Goal: Transaction & Acquisition: Purchase product/service

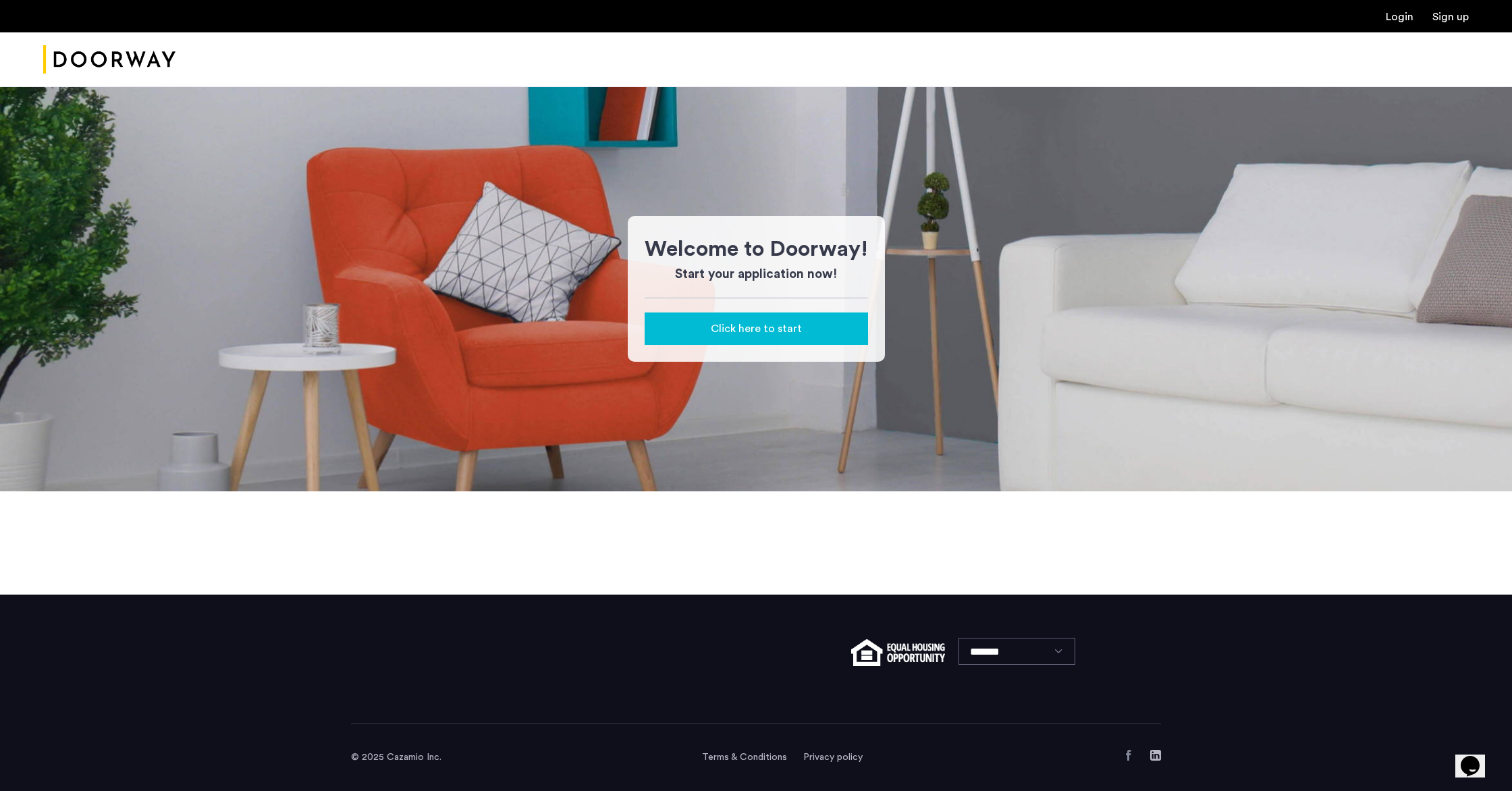
click at [1403, 14] on link "Login" at bounding box center [1399, 16] width 28 height 10
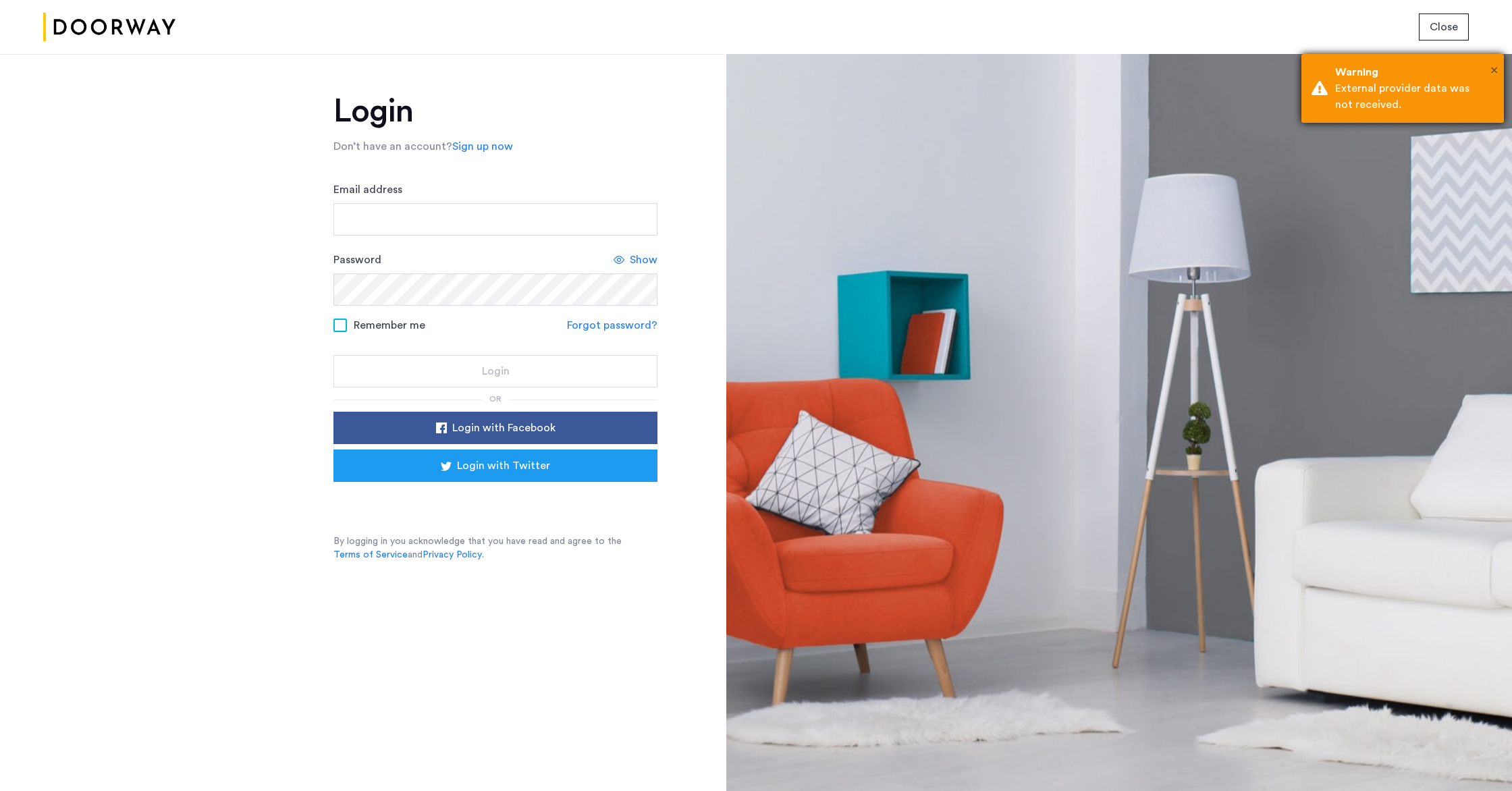
click at [1494, 68] on span "×" at bounding box center [1494, 70] width 7 height 14
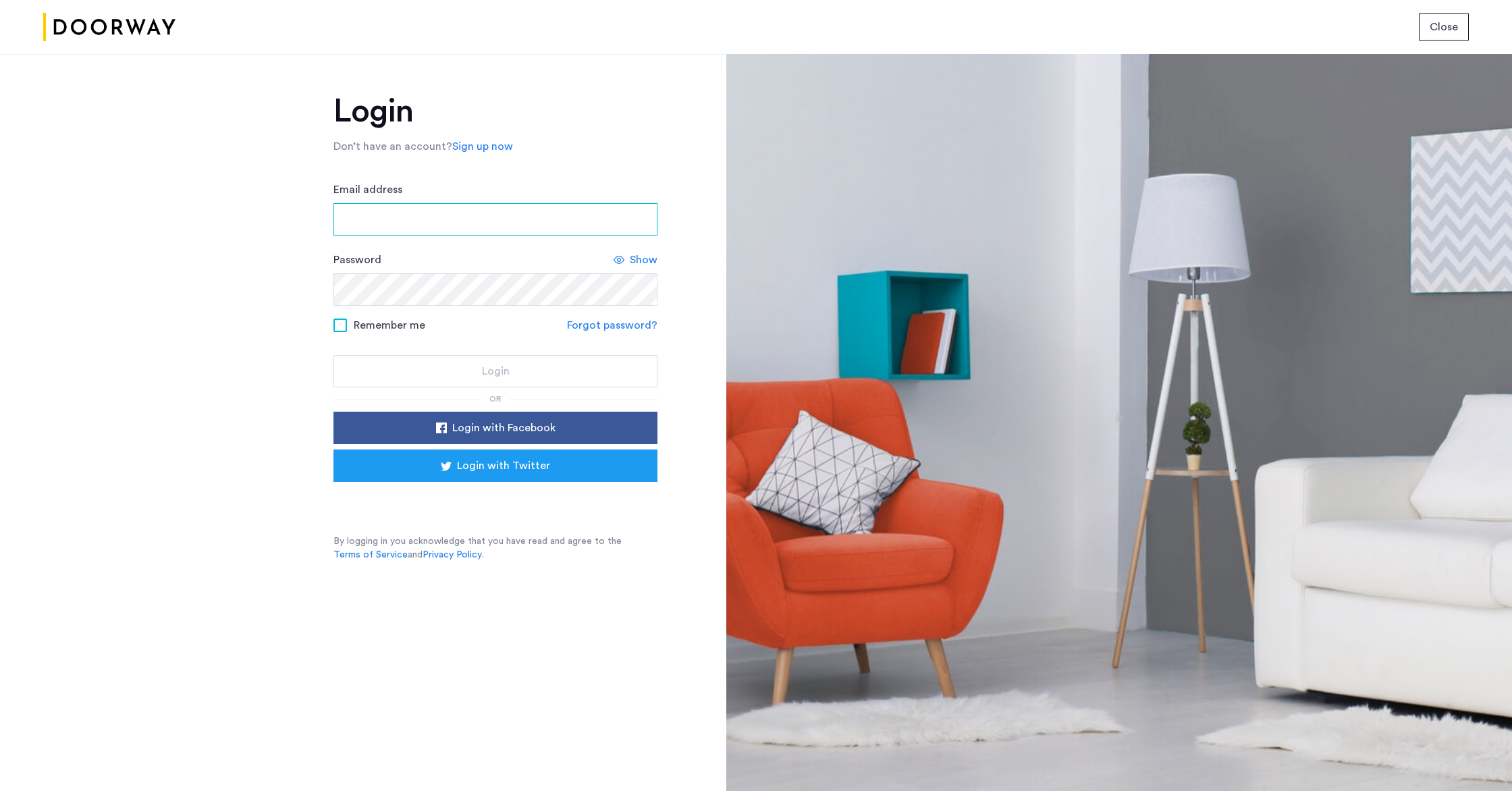
click at [474, 220] on input "Email address" at bounding box center [495, 220] width 324 height 32
type input "**********"
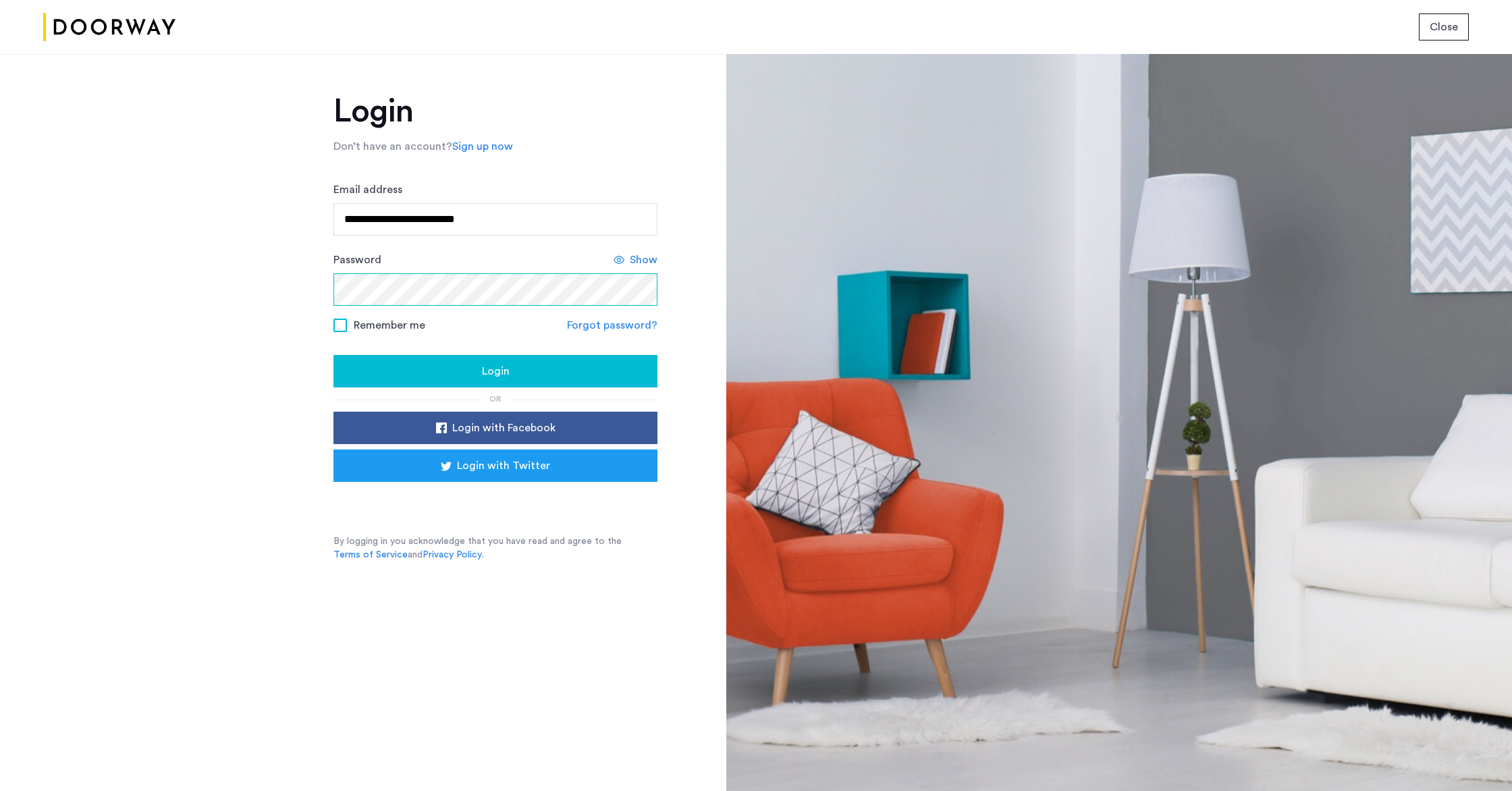
click at [333, 355] on button "Login" at bounding box center [495, 371] width 324 height 32
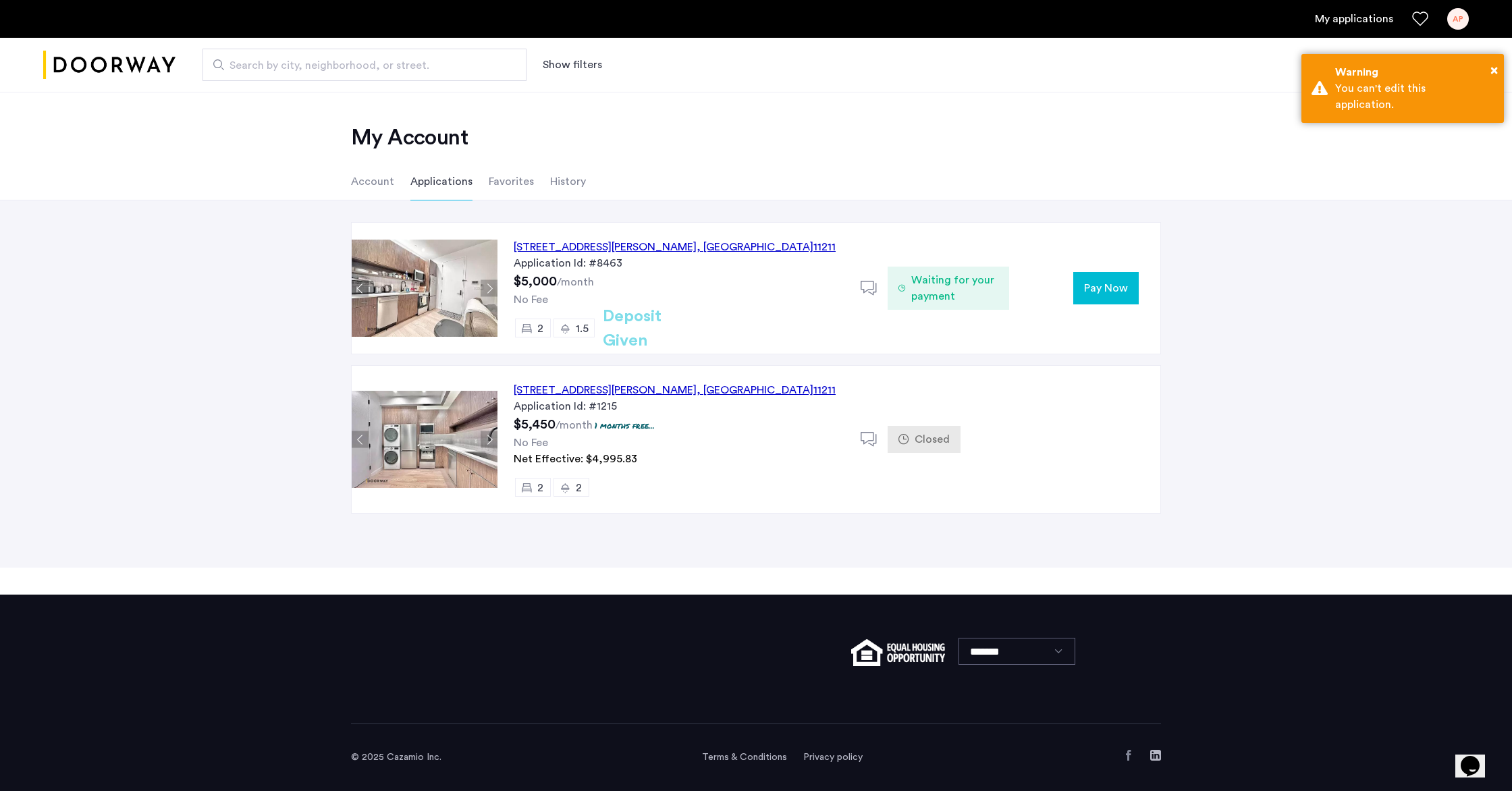
click at [1088, 293] on span "Pay Now" at bounding box center [1106, 289] width 44 height 16
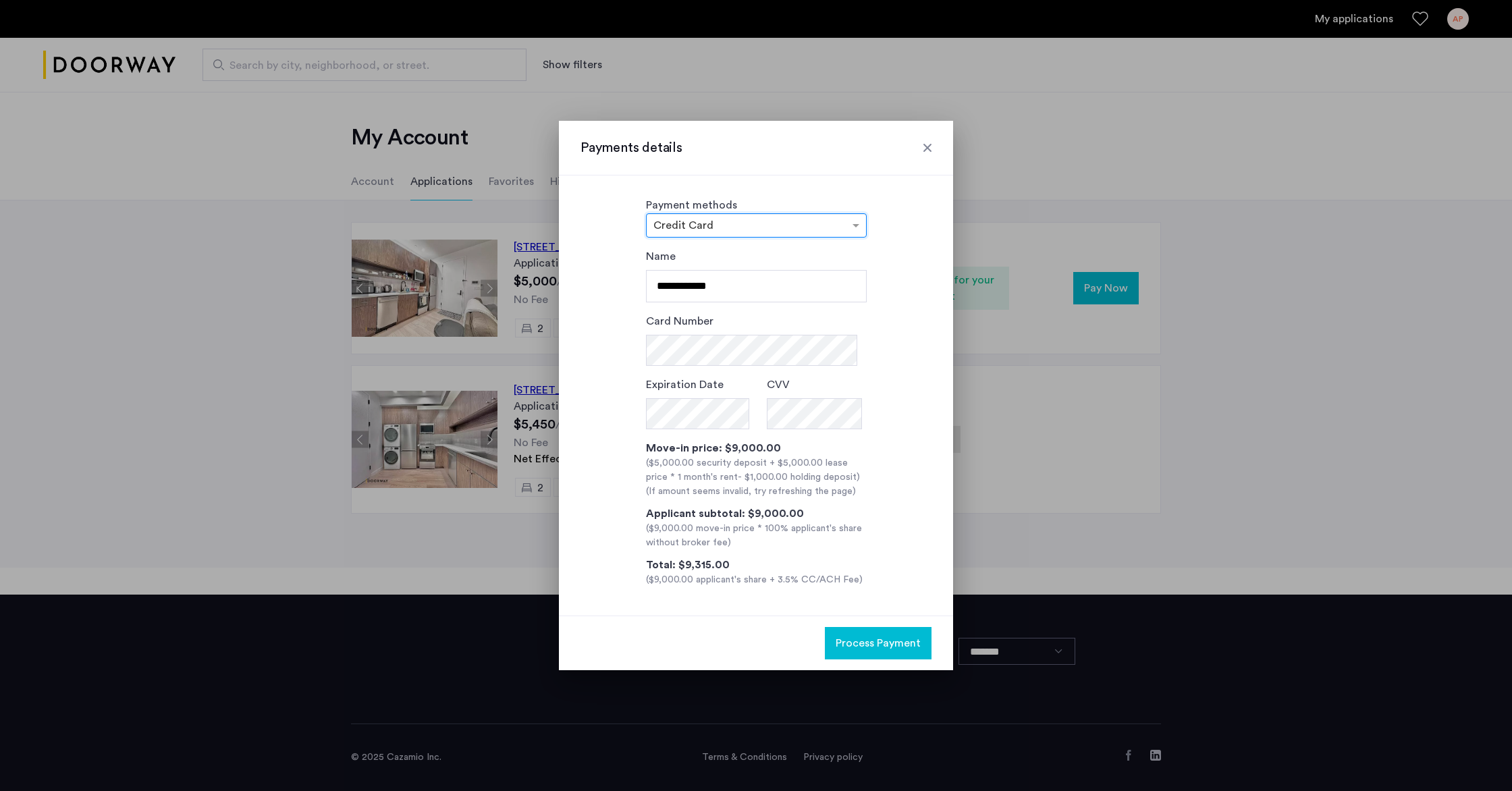
click at [708, 225] on input "text" at bounding box center [742, 227] width 179 height 10
click at [696, 276] on div "ACH" at bounding box center [756, 278] width 220 height 27
click at [684, 300] on span "Deliver Check" at bounding box center [687, 305] width 69 height 10
click at [604, 233] on div "Payment methods × Credit Card Credit Card ACH Deliver Check [PERSON_NAME]" at bounding box center [756, 217] width 351 height 41
click at [786, 228] on input "text" at bounding box center [742, 227] width 179 height 10
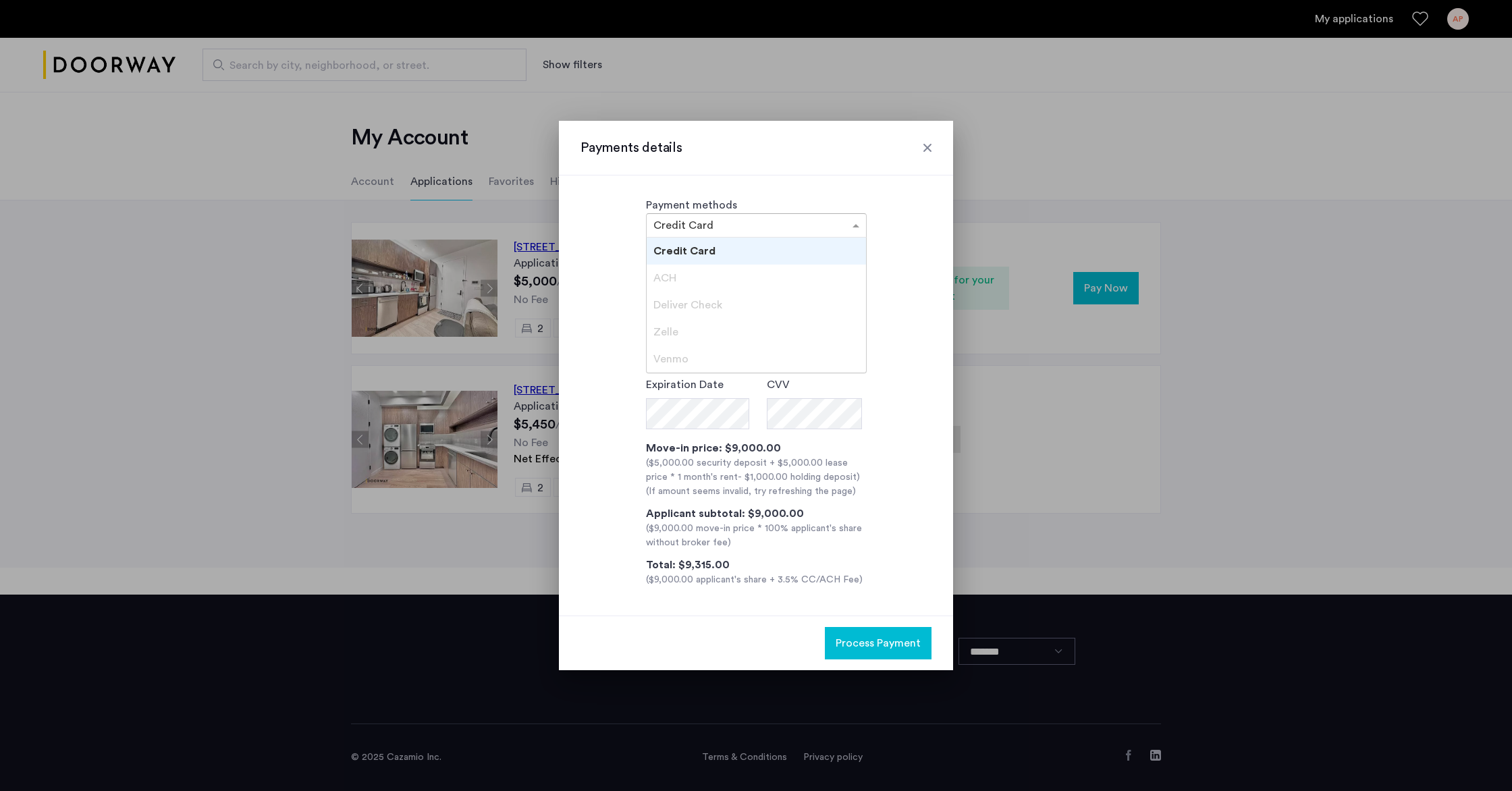
click at [695, 293] on div "Deliver Check" at bounding box center [756, 305] width 220 height 27
click at [694, 301] on span "Deliver Check" at bounding box center [687, 305] width 69 height 10
click at [662, 264] on div "ACH" at bounding box center [756, 278] width 220 height 27
click at [664, 289] on div "ACH" at bounding box center [756, 278] width 220 height 27
click at [662, 330] on span "Zelle" at bounding box center [665, 332] width 25 height 10
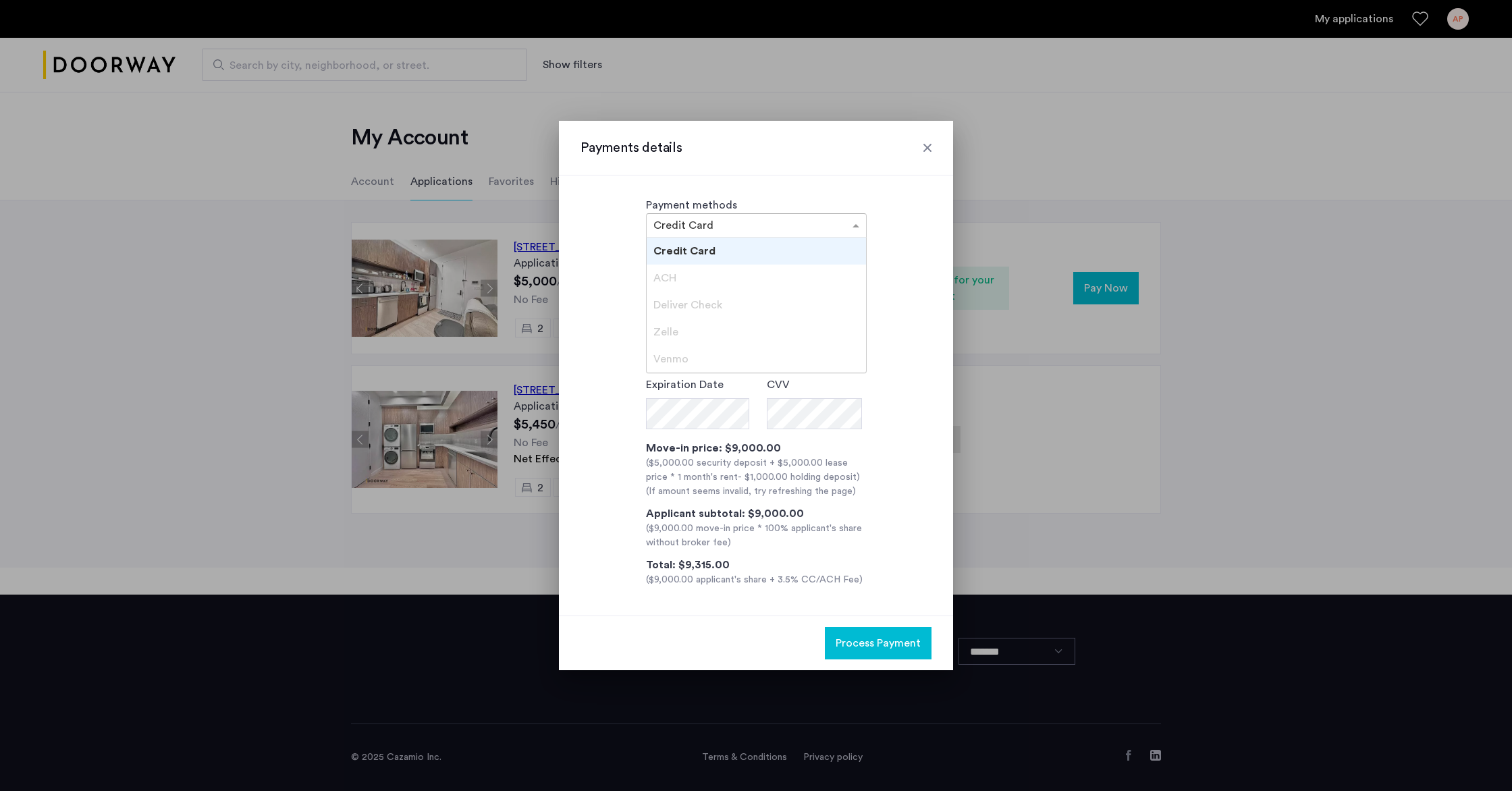
click at [664, 357] on span "Venmo" at bounding box center [671, 358] width 35 height 10
click at [671, 306] on span "Deliver Check" at bounding box center [687, 305] width 69 height 10
click at [659, 338] on div "Zelle" at bounding box center [756, 333] width 220 height 27
click at [667, 383] on label "Expiration Date" at bounding box center [684, 385] width 78 height 16
click at [593, 336] on div "**********" at bounding box center [756, 418] width 351 height 339
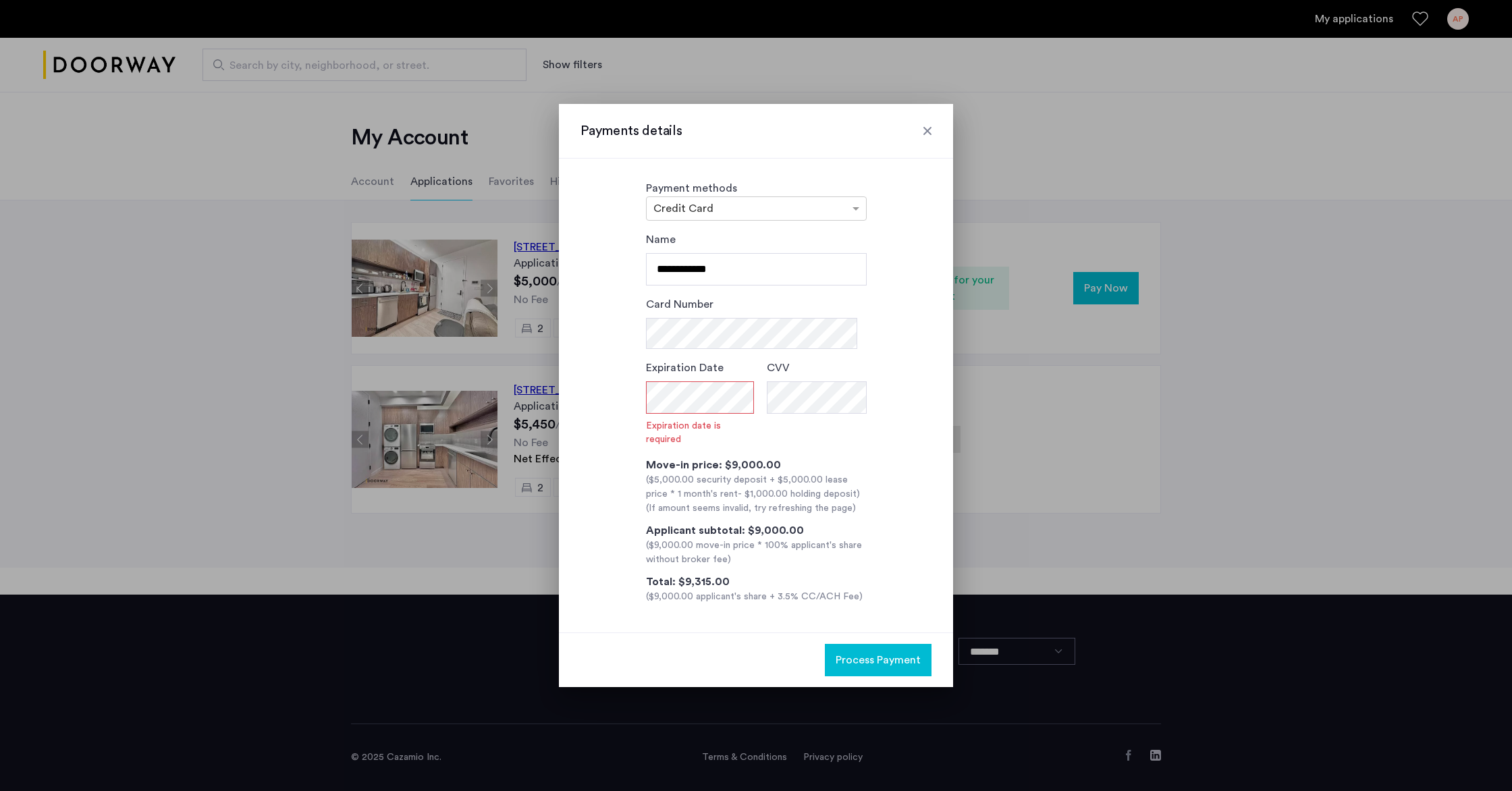
click at [923, 131] on div at bounding box center [927, 131] width 14 height 14
